Goal: Check status: Check status

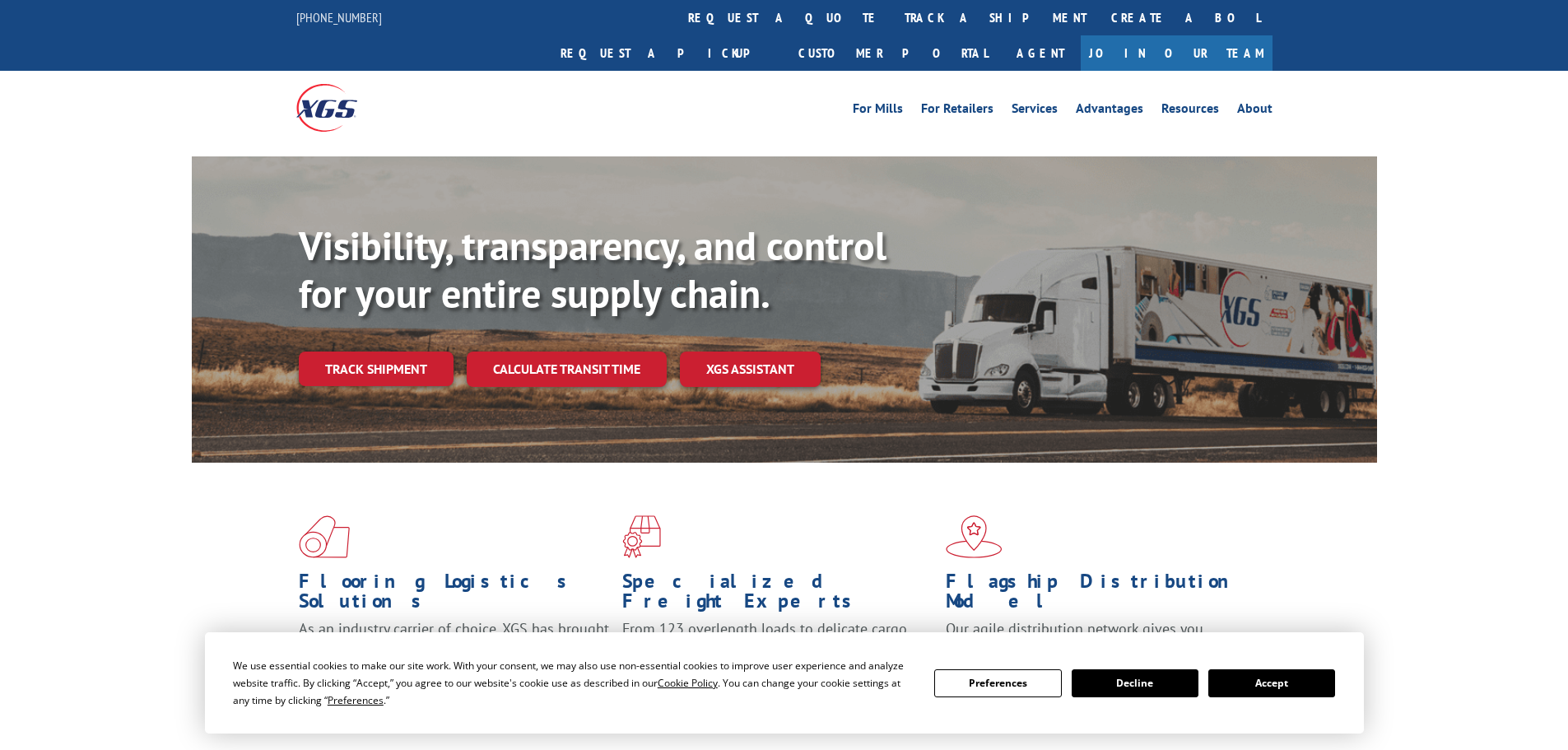
click at [1260, 691] on button "Accept" at bounding box center [1271, 682] width 127 height 28
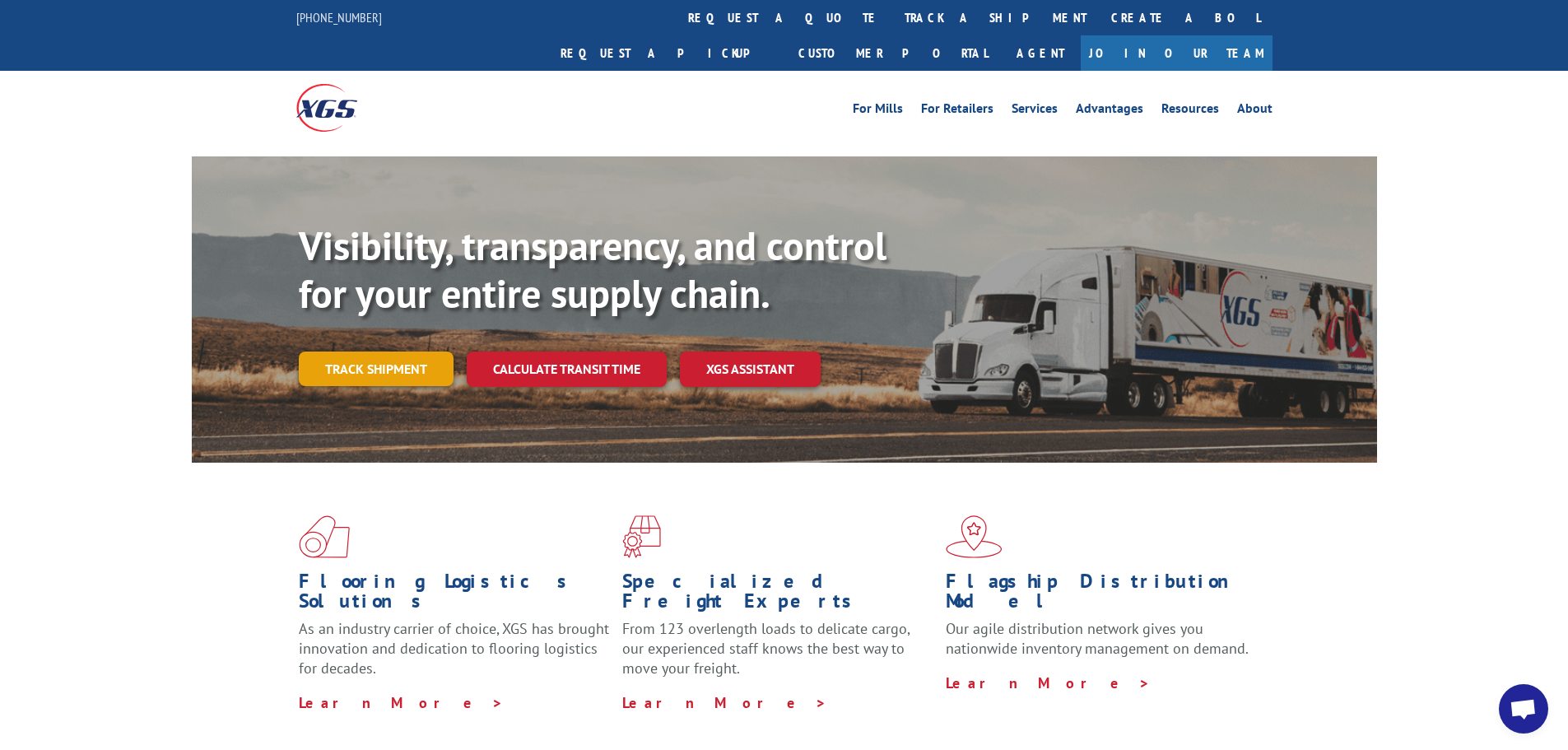
click at [332, 351] on link "Track shipment" at bounding box center [376, 368] width 155 height 35
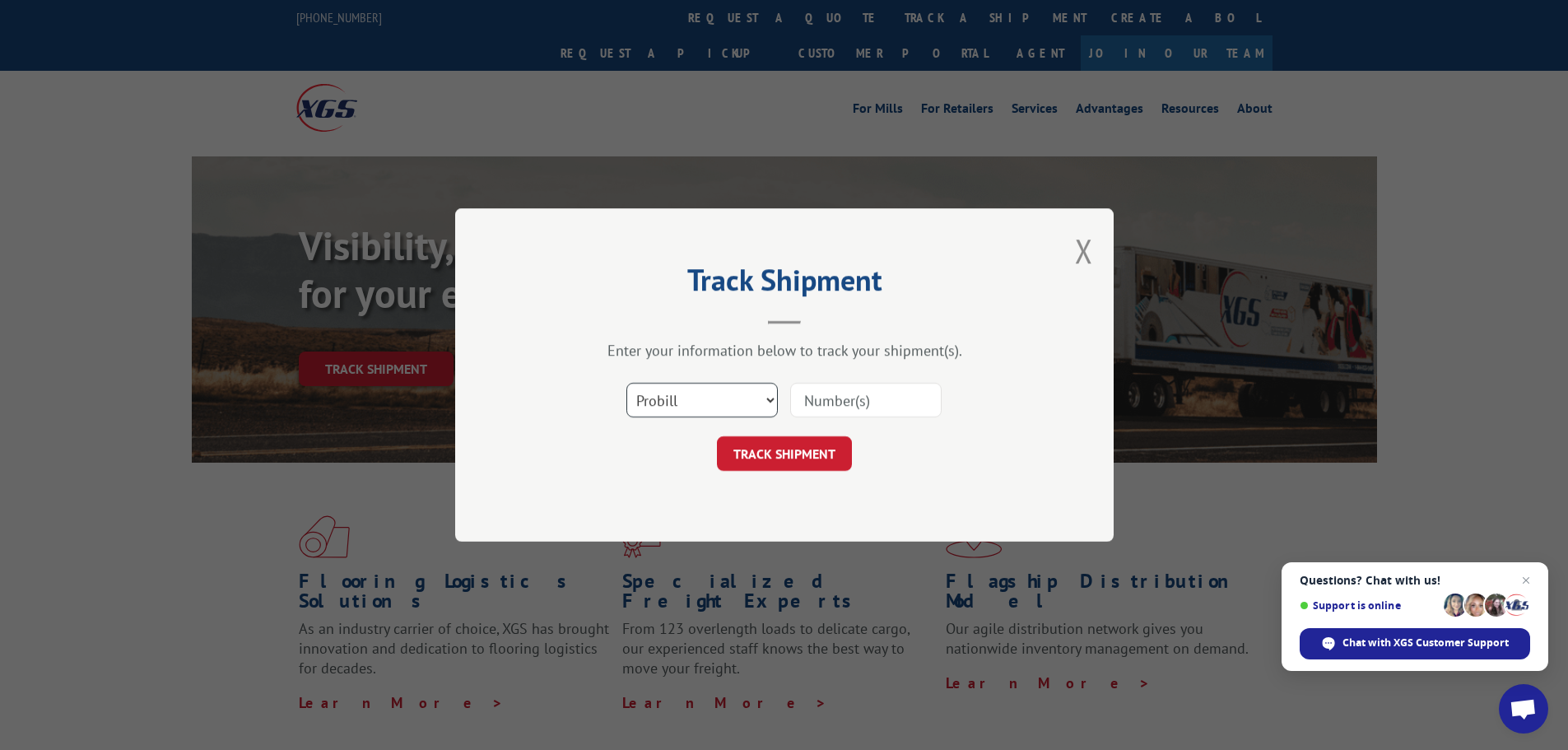
click at [676, 402] on select "Select category... Probill BOL PO" at bounding box center [701, 399] width 151 height 35
select select "bol"
click at [626, 383] on select "Select category... Probill BOL PO" at bounding box center [701, 399] width 151 height 35
click at [909, 396] on input at bounding box center [865, 399] width 151 height 35
paste input "5179939"
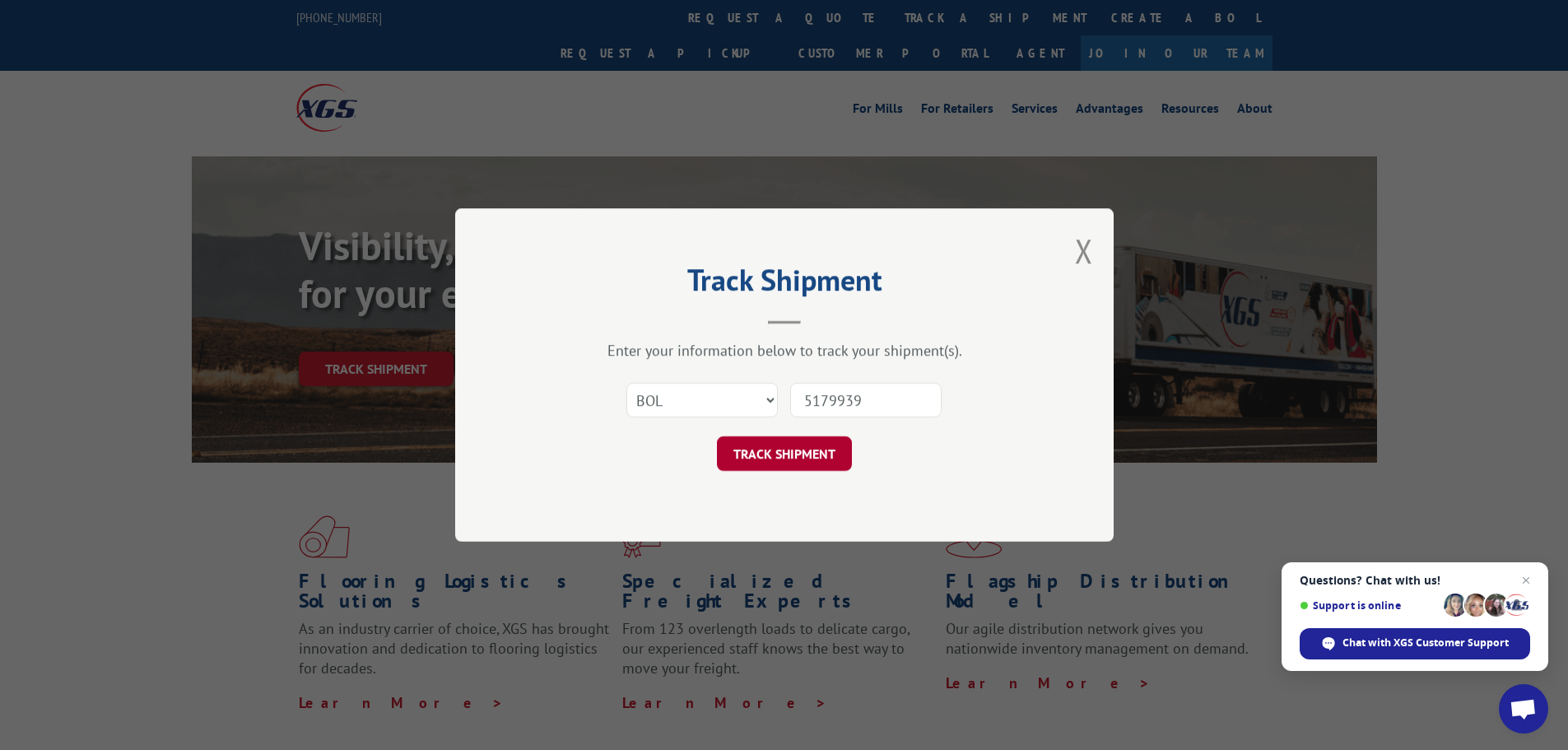
type input "5179939"
click at [778, 446] on button "TRACK SHIPMENT" at bounding box center [785, 453] width 135 height 35
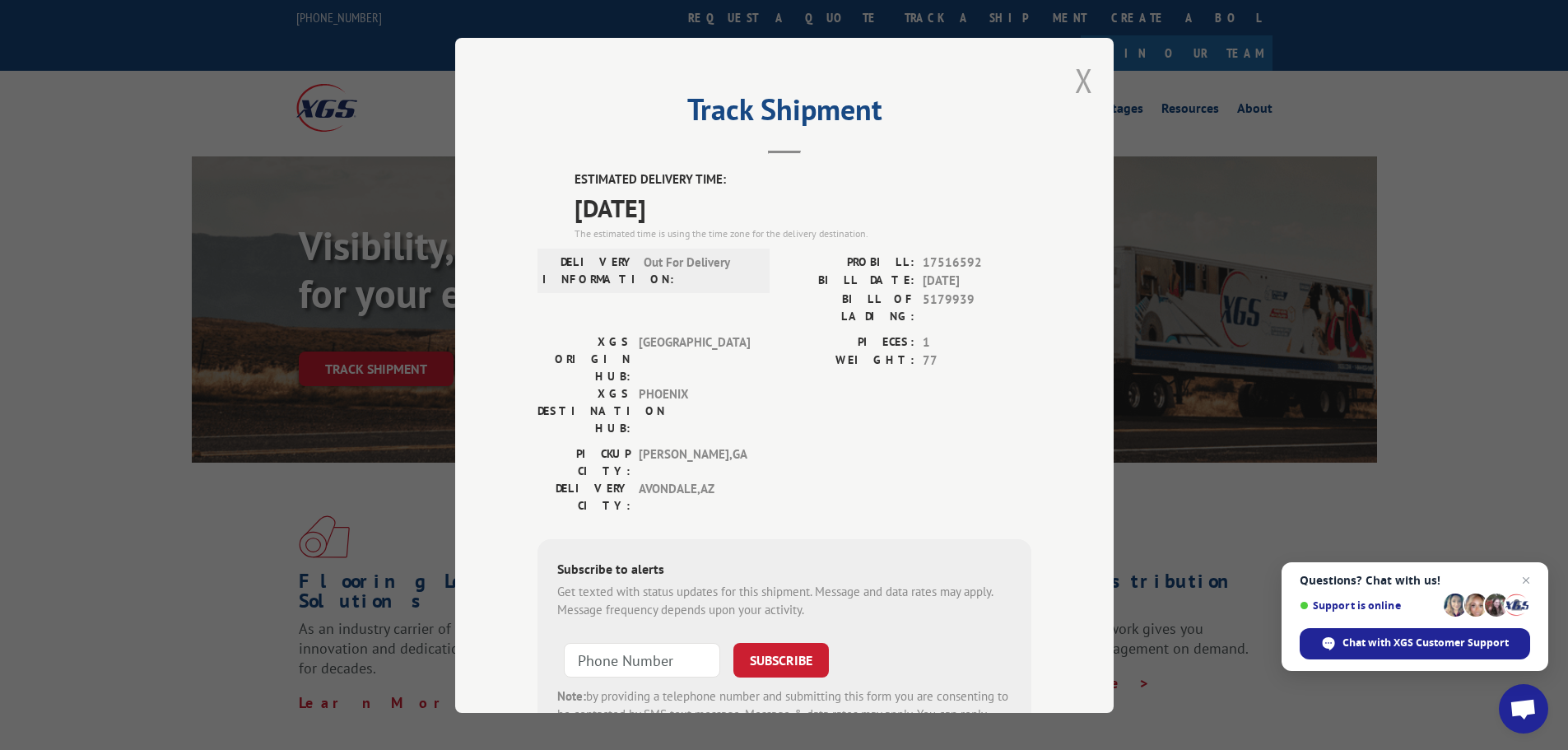
click at [1075, 81] on button "Close modal" at bounding box center [1083, 80] width 18 height 44
